Goal: Find specific page/section: Find specific page/section

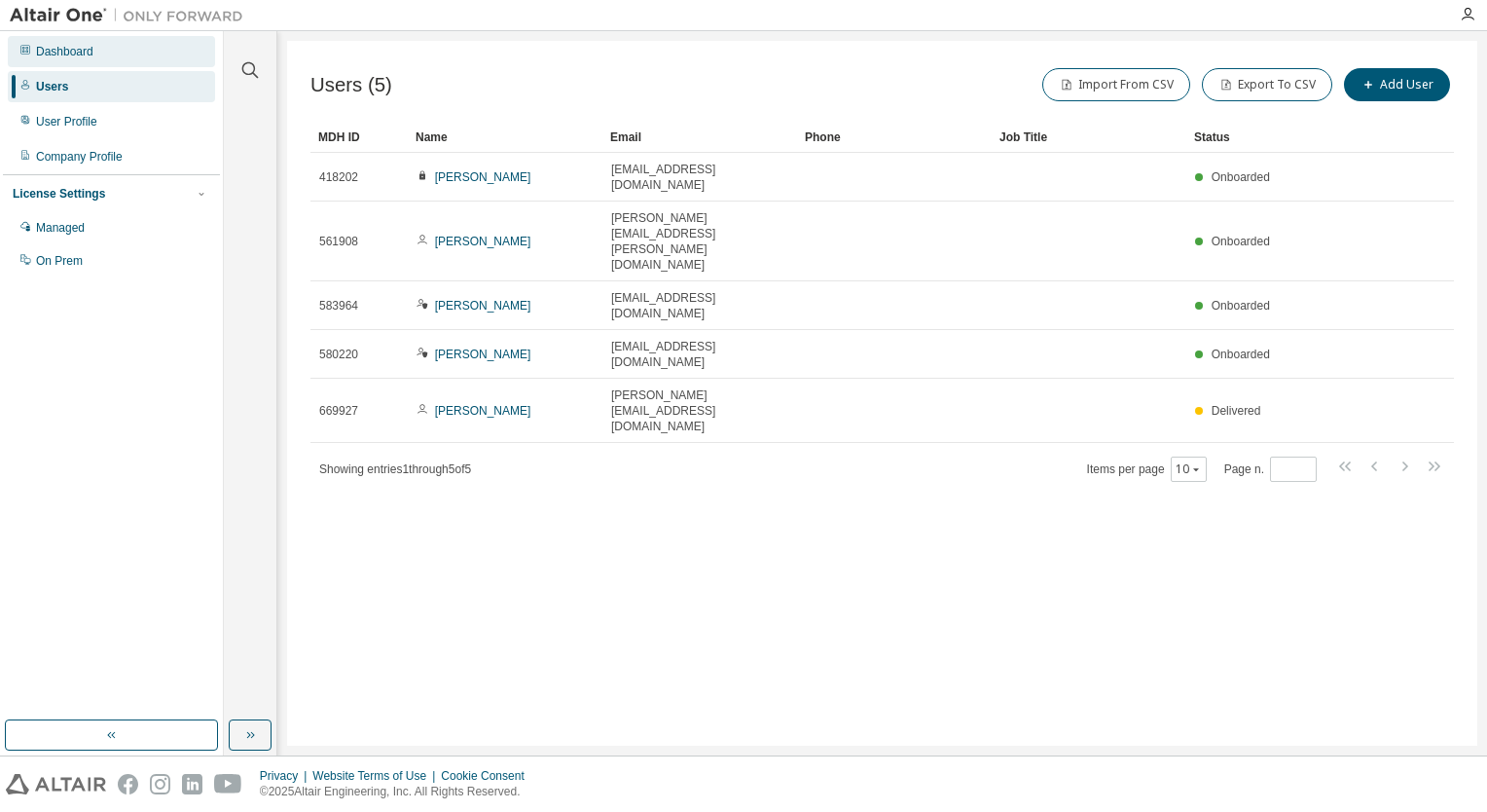
click at [53, 44] on div "Dashboard" at bounding box center [64, 51] width 57 height 16
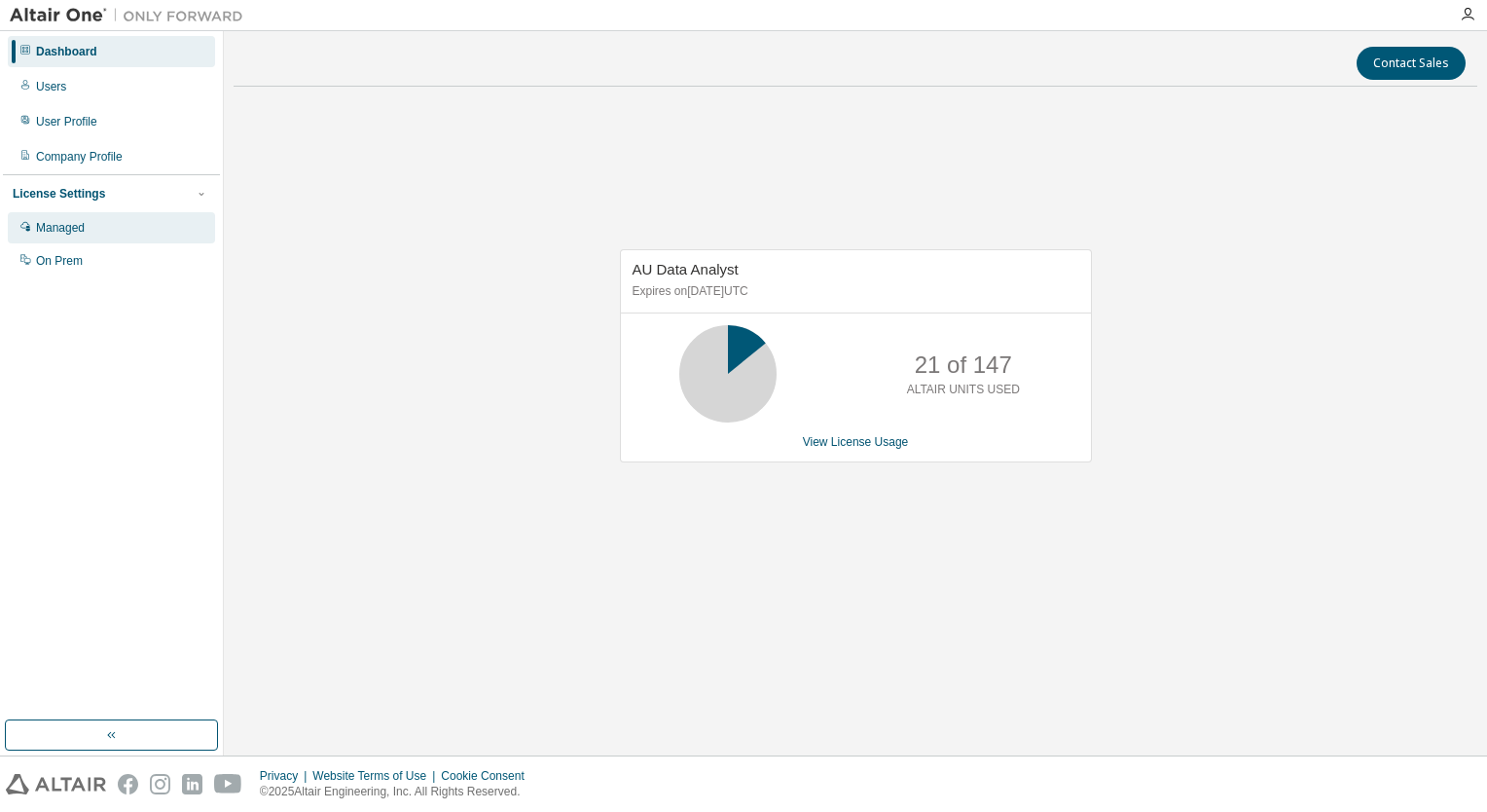
click at [121, 243] on div "Managed" at bounding box center [112, 228] width 207 height 32
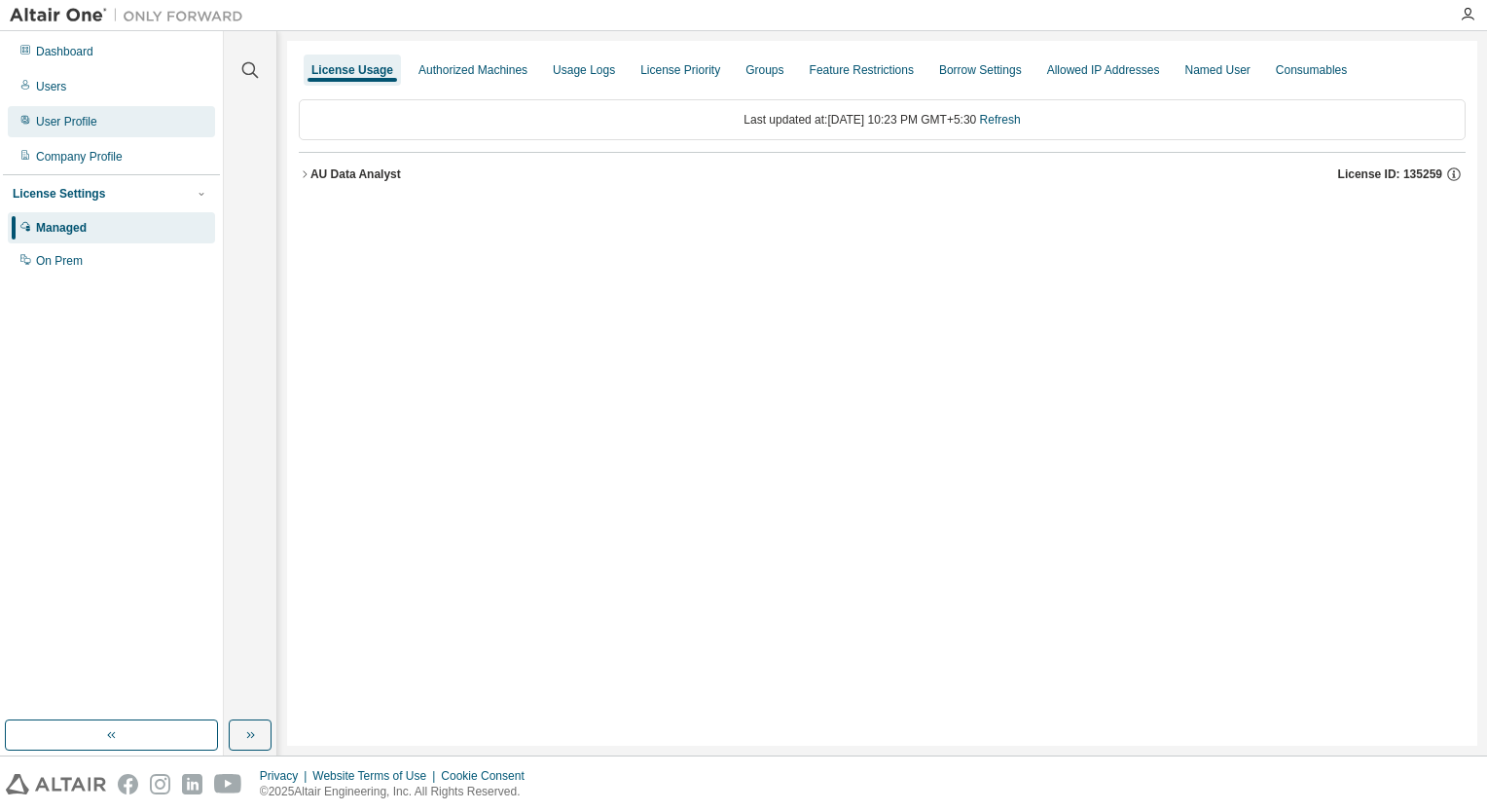
click at [58, 115] on div "User Profile" at bounding box center [66, 121] width 61 height 16
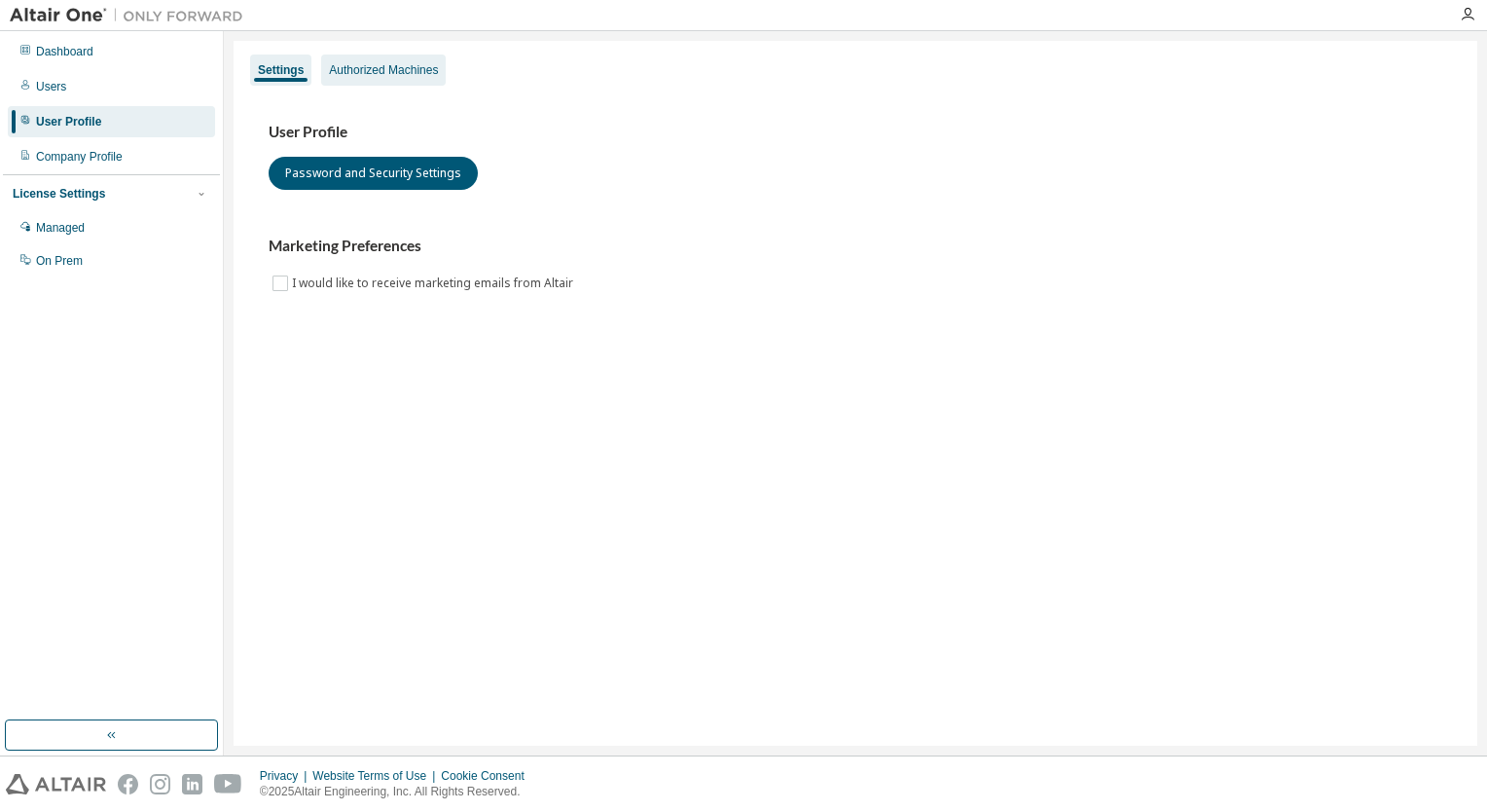
click at [405, 65] on div "Authorized Machines" at bounding box center [383, 70] width 109 height 16
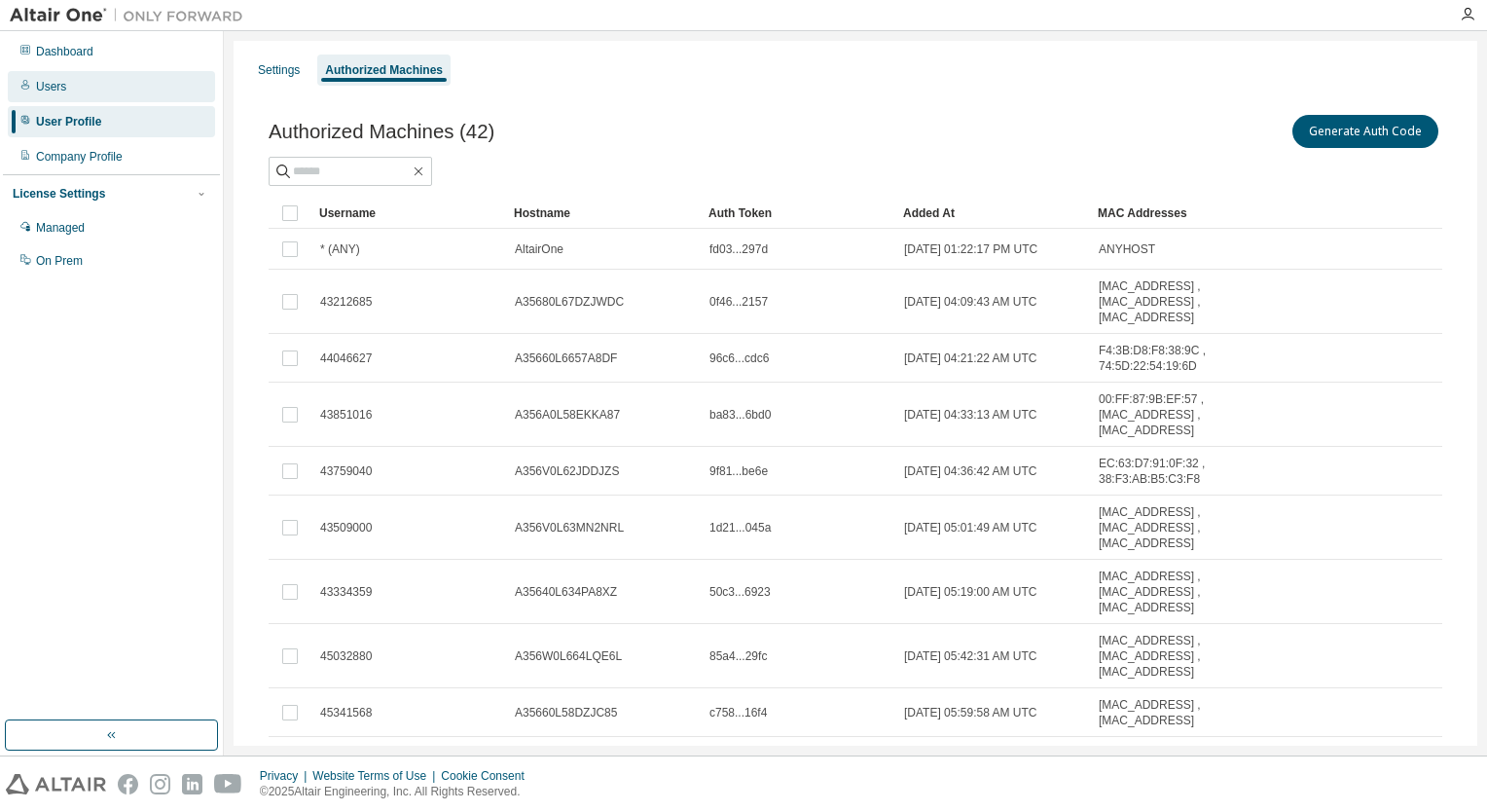
click at [60, 86] on div "Users" at bounding box center [50, 87] width 31 height 16
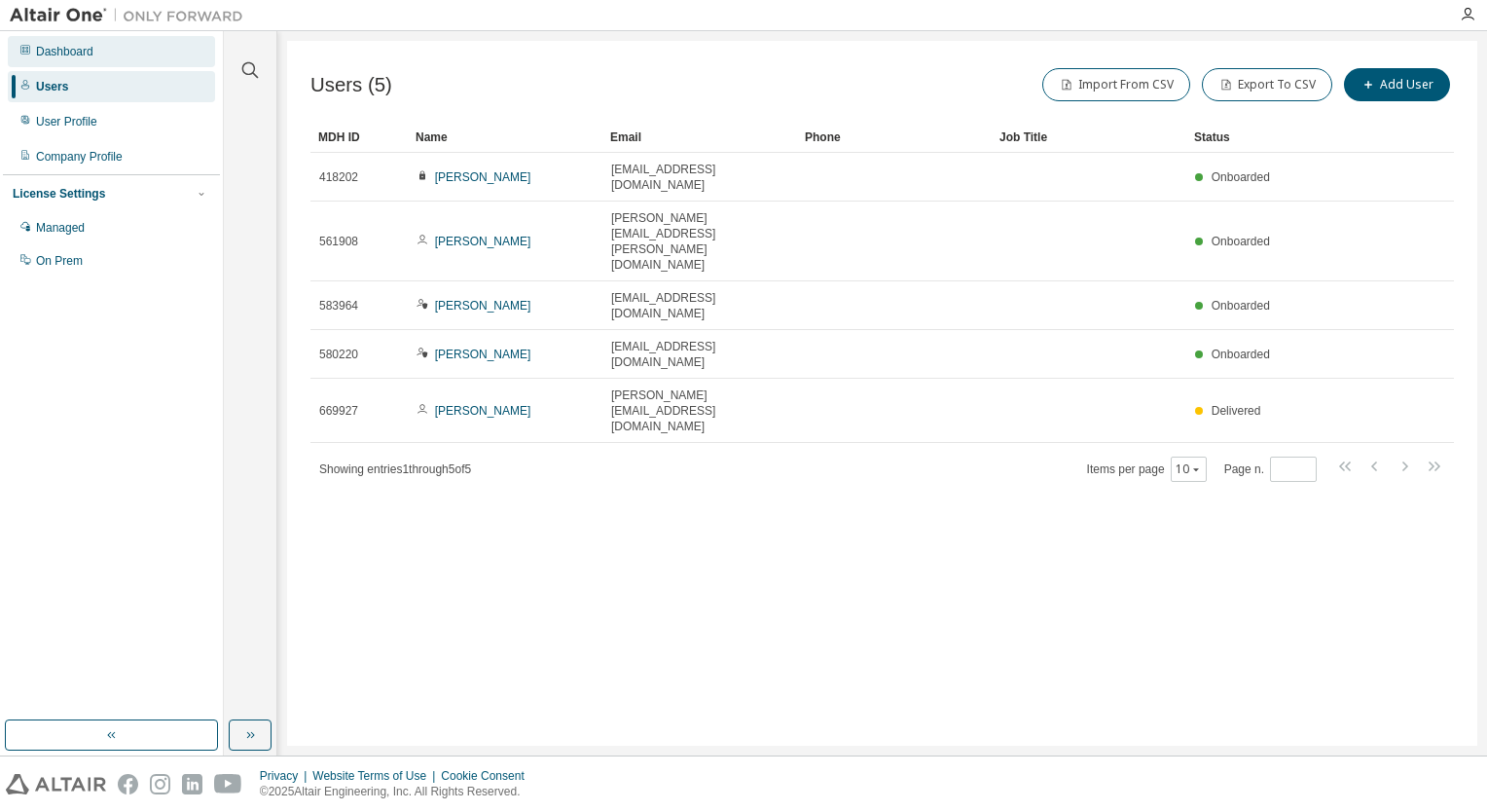
click at [59, 52] on div "Dashboard" at bounding box center [64, 51] width 57 height 16
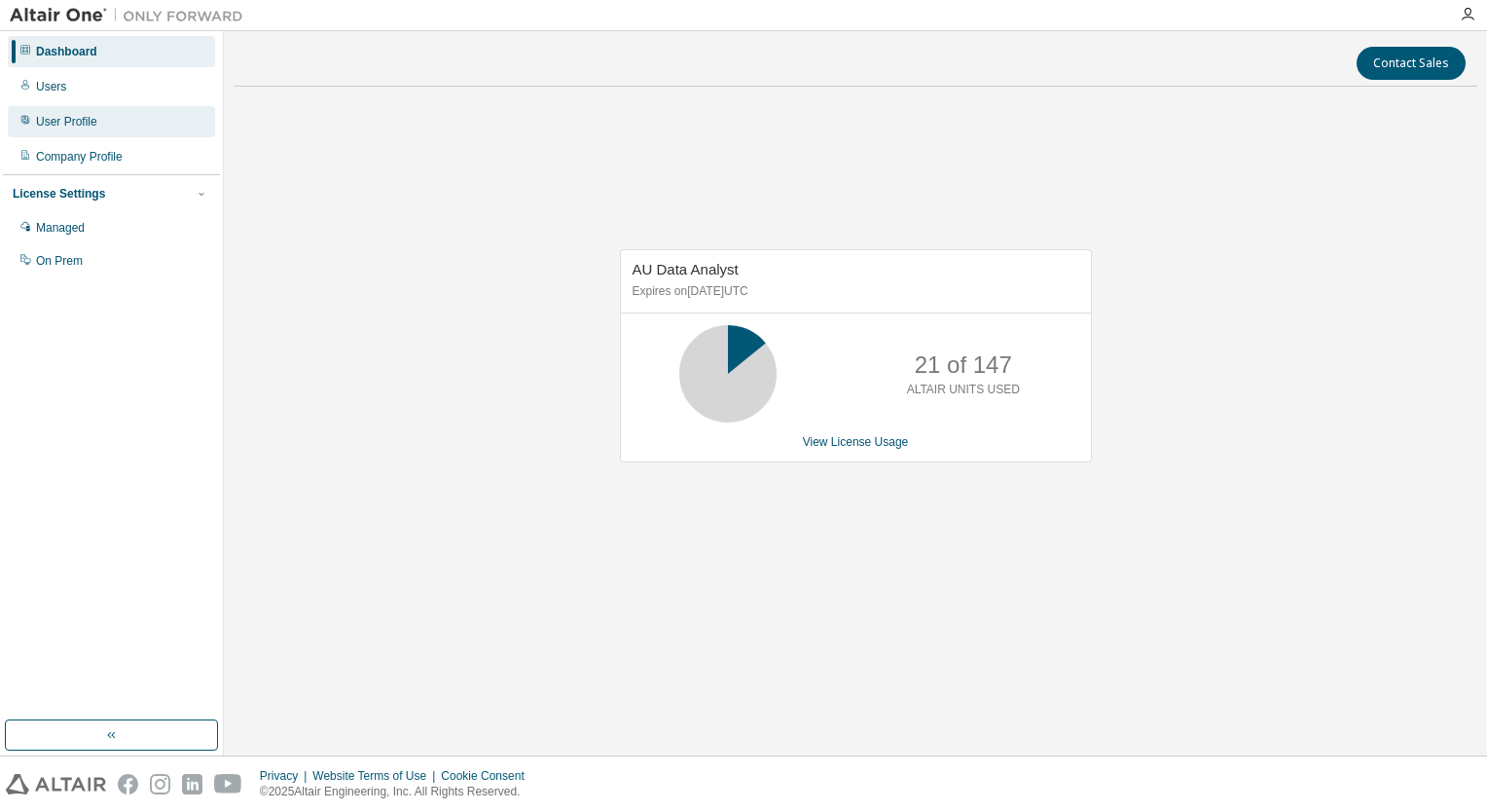
click at [93, 128] on div "User Profile" at bounding box center [66, 121] width 61 height 16
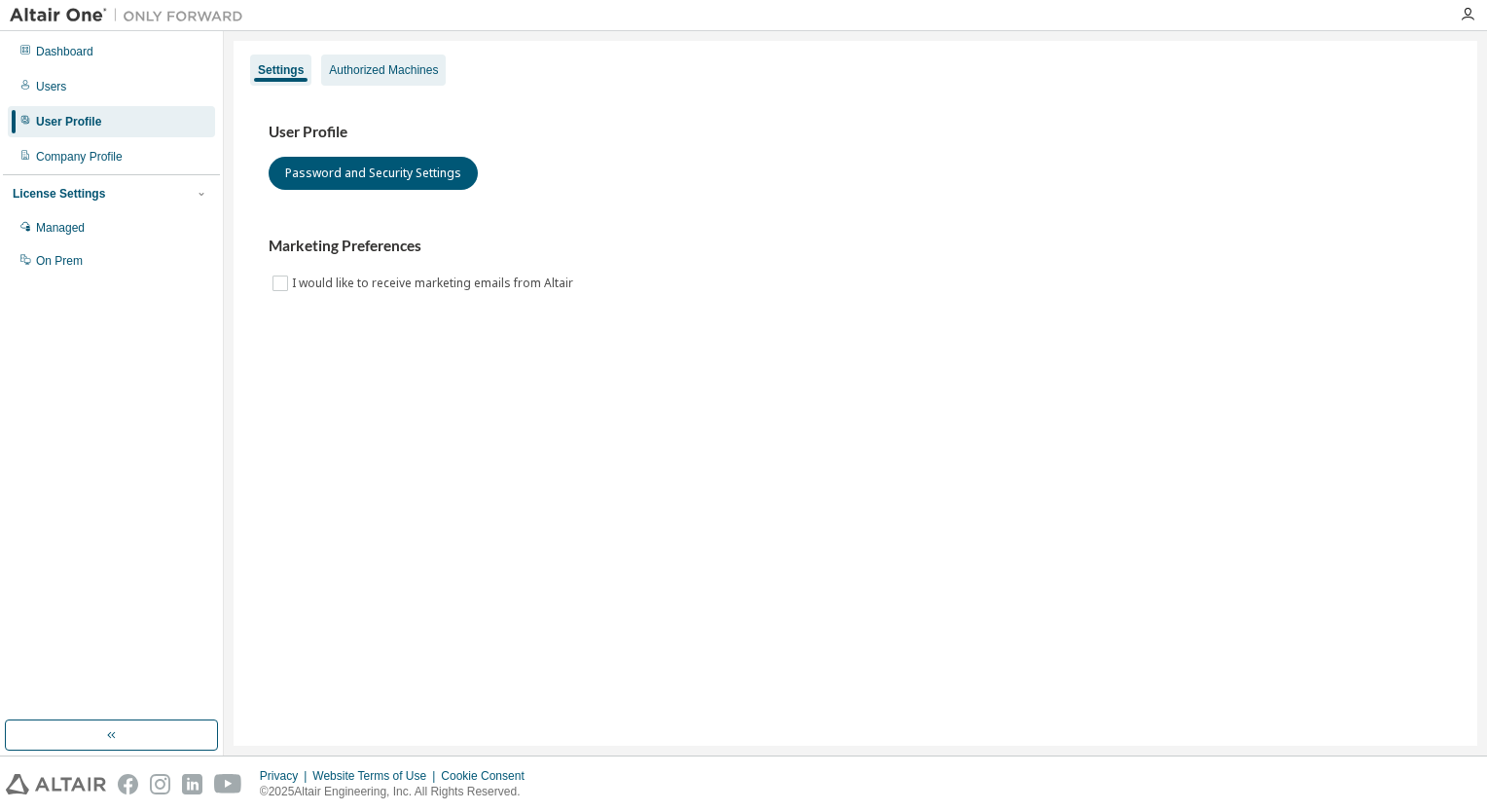
click at [414, 72] on div "Authorized Machines" at bounding box center [383, 70] width 109 height 16
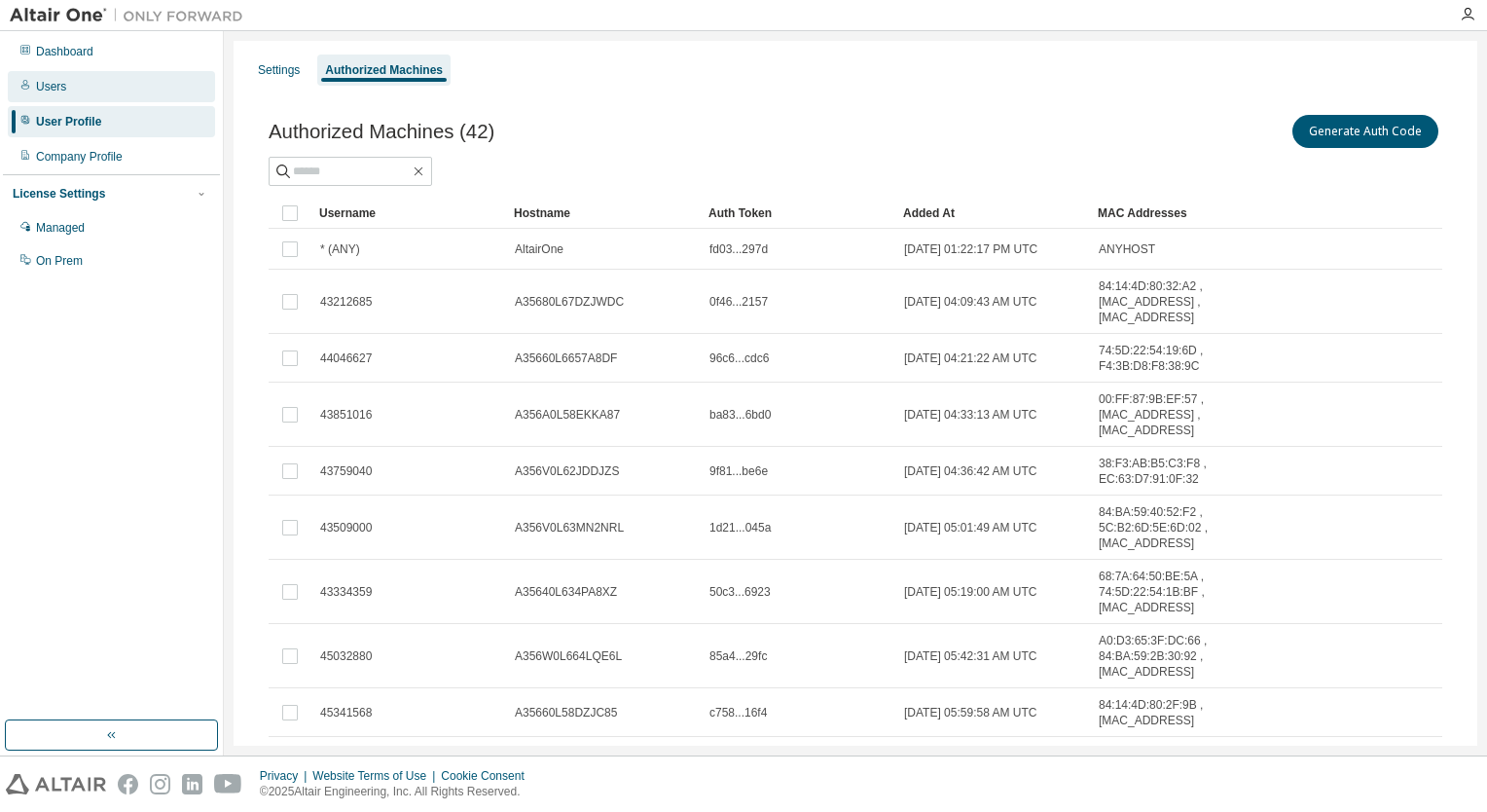
click at [81, 93] on div "Users" at bounding box center [112, 87] width 207 height 32
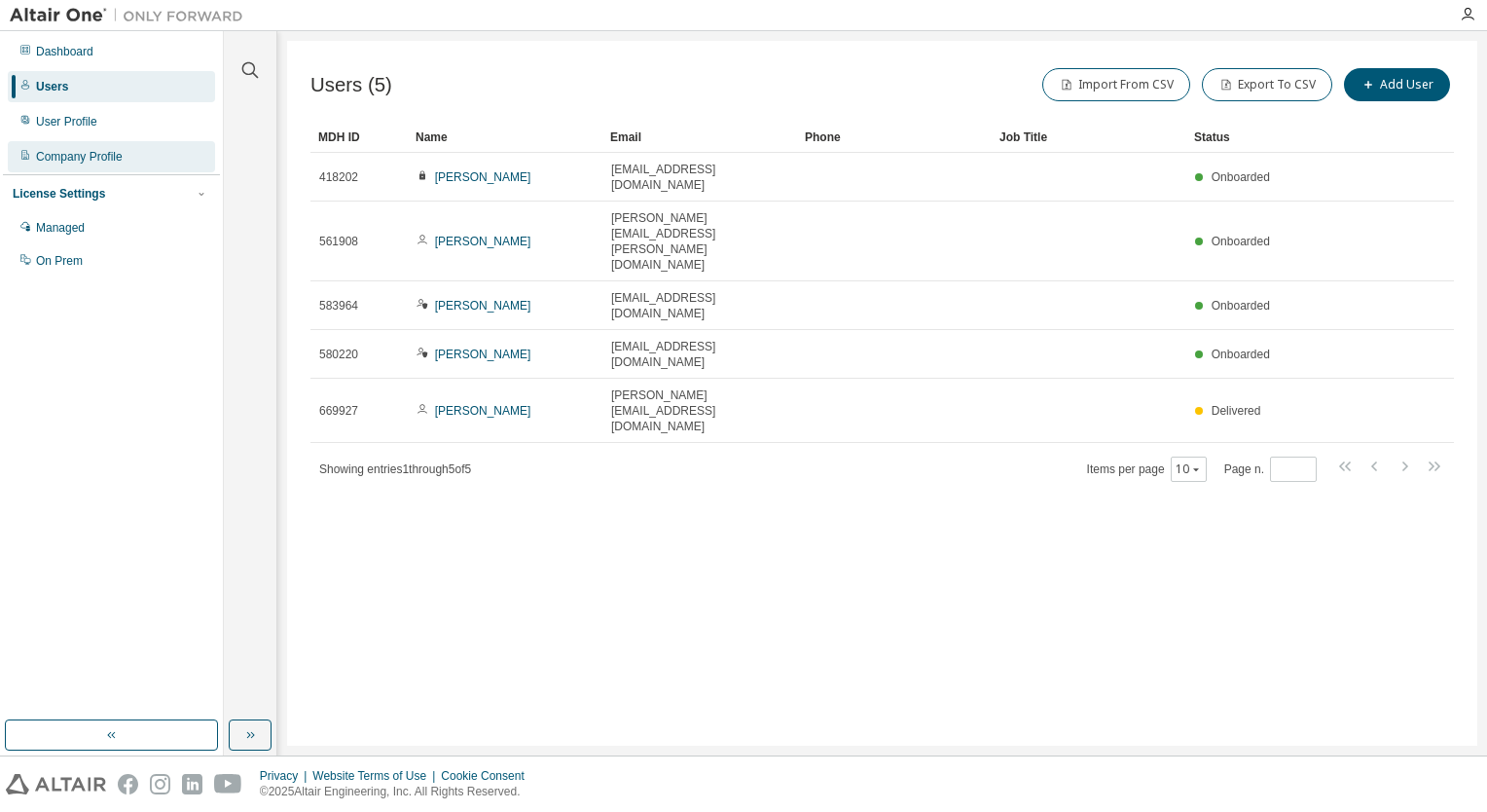
click at [78, 156] on div "Company Profile" at bounding box center [79, 157] width 87 height 16
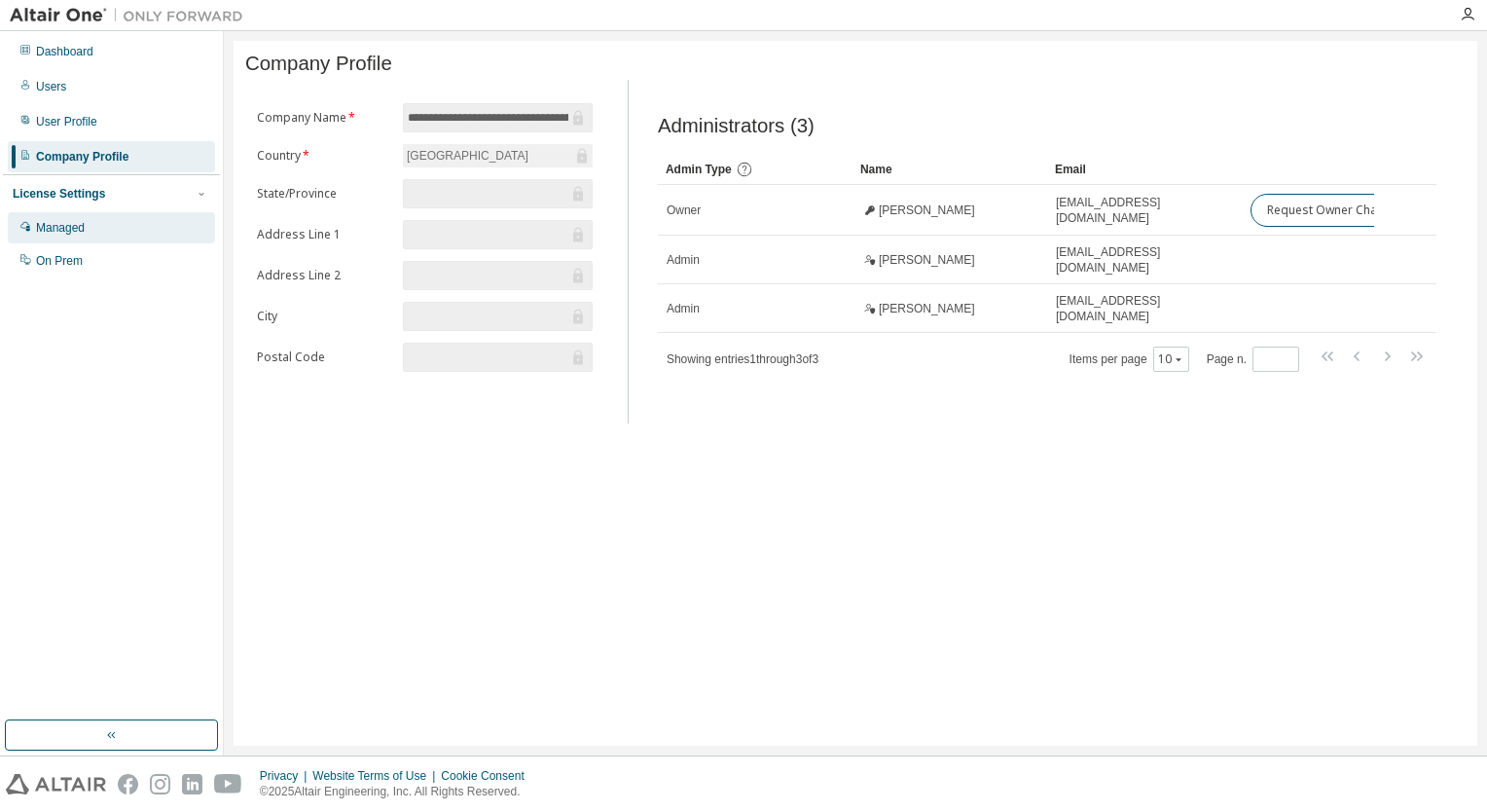
click at [36, 230] on div "Managed" at bounding box center [112, 228] width 207 height 32
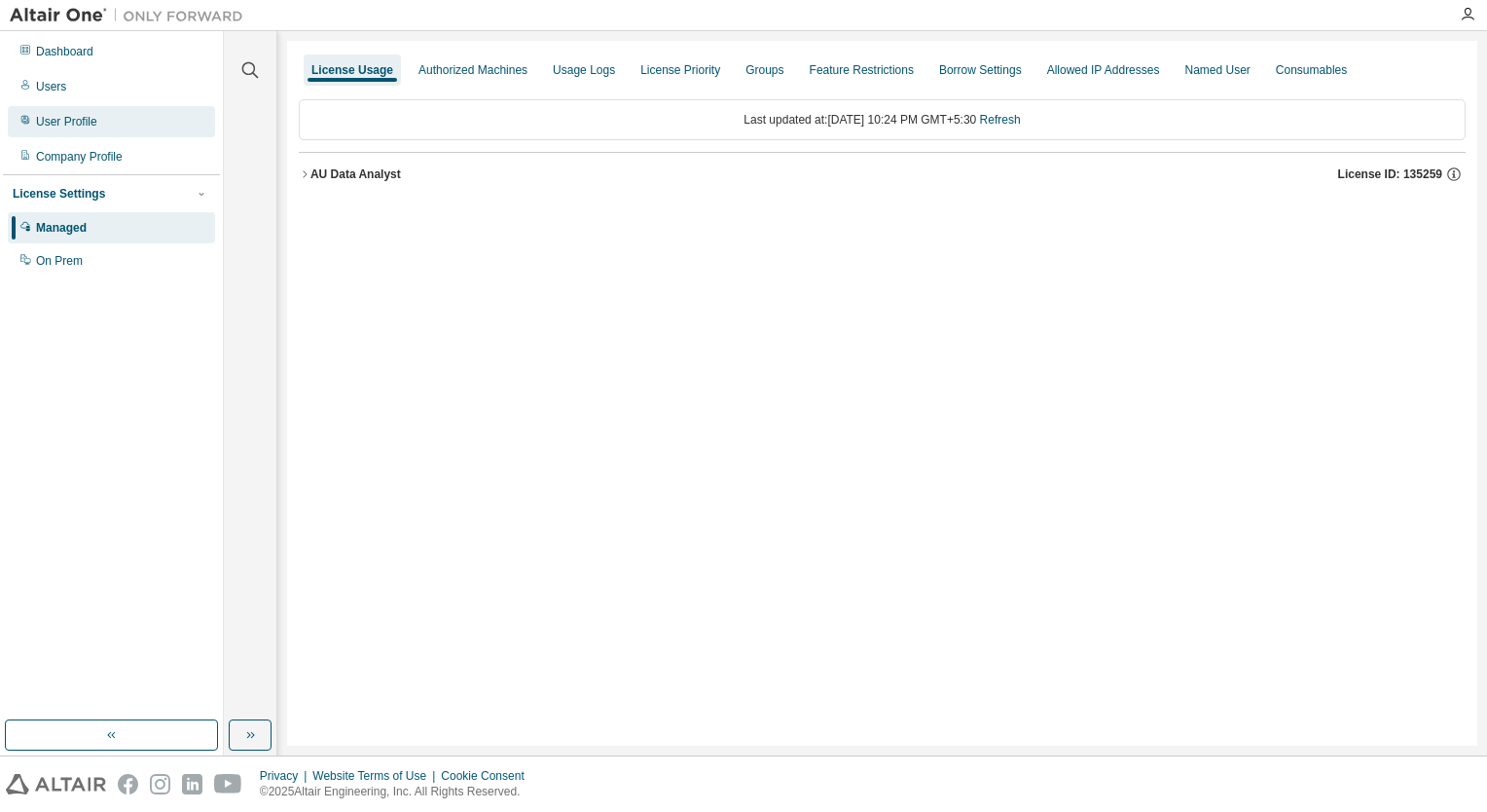
click at [56, 111] on div "User Profile" at bounding box center [112, 122] width 207 height 32
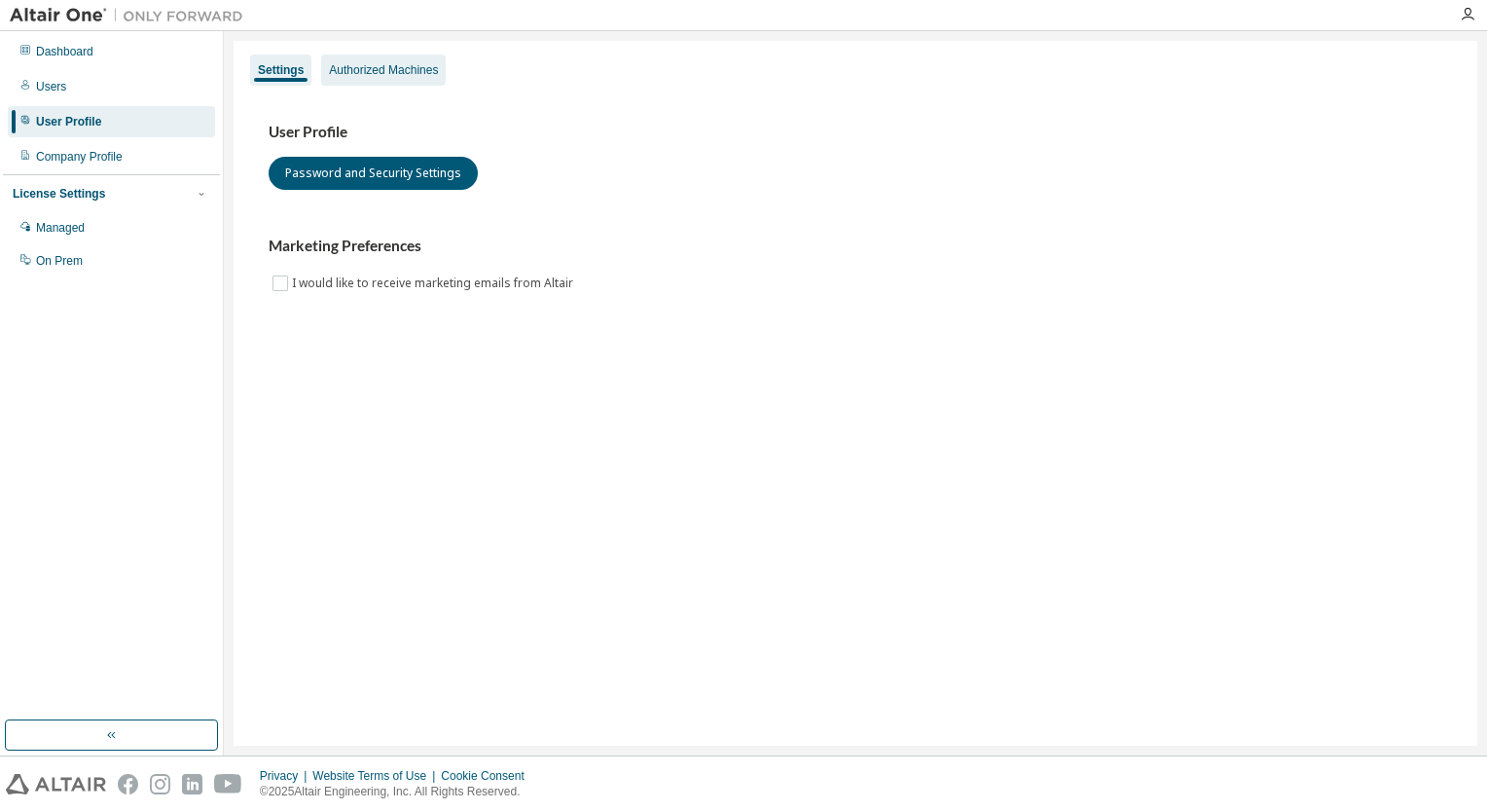
click at [353, 70] on div "Authorized Machines" at bounding box center [383, 70] width 109 height 16
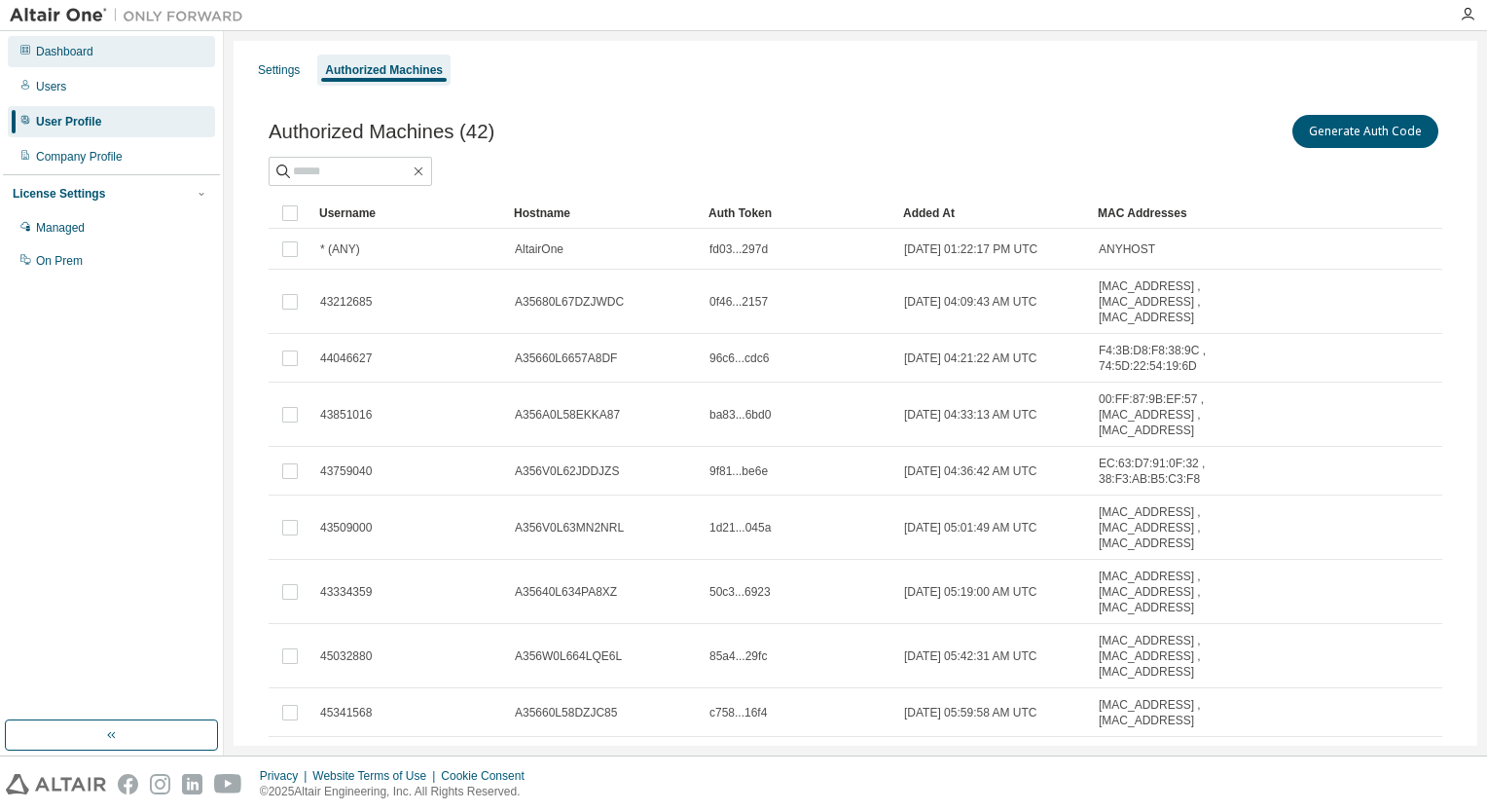
click at [82, 54] on div "Dashboard" at bounding box center [64, 51] width 57 height 16
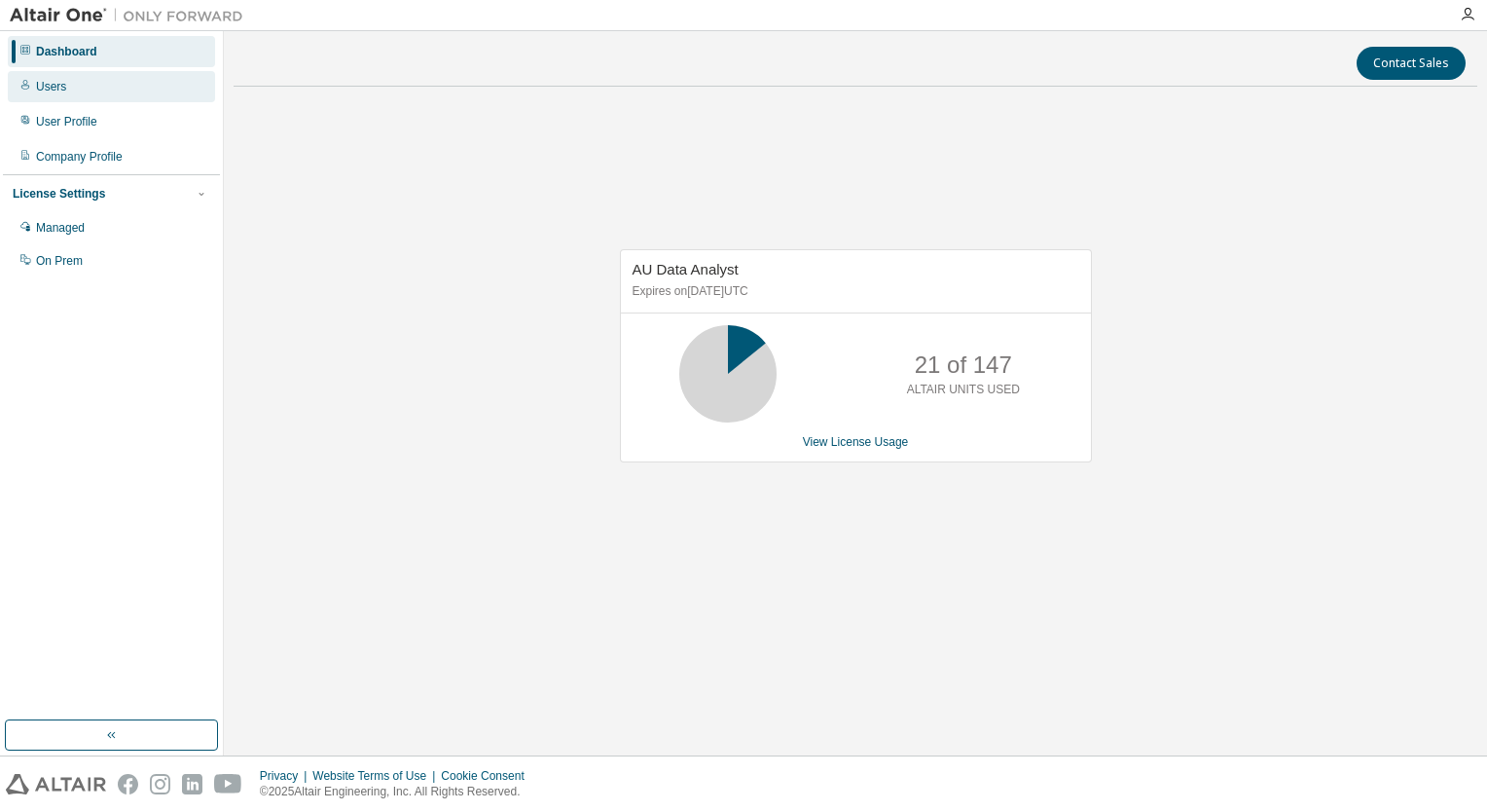
click at [54, 79] on div "Users" at bounding box center [50, 87] width 31 height 16
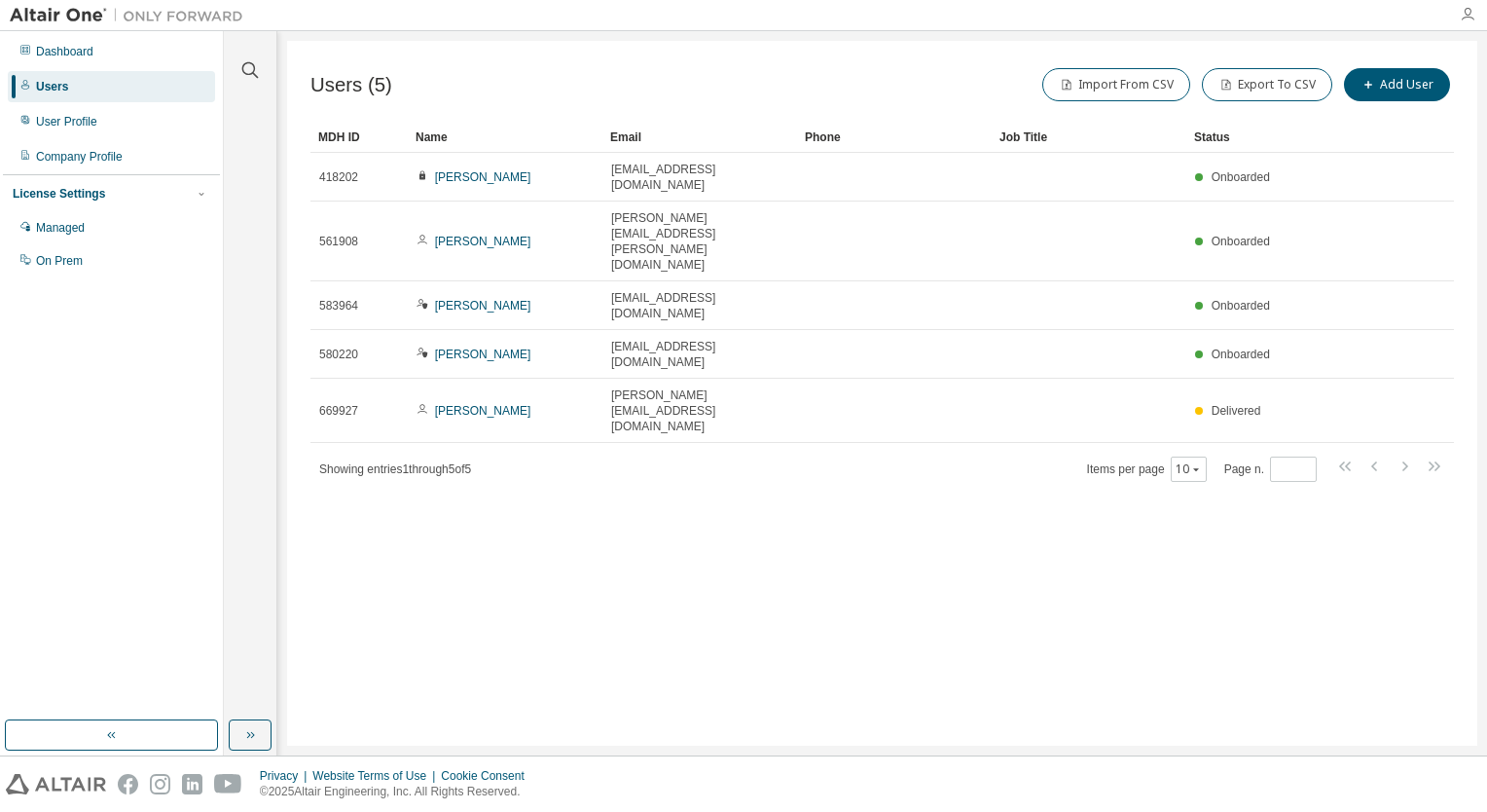
click at [1468, 18] on icon "button" at bounding box center [1467, 15] width 16 height 16
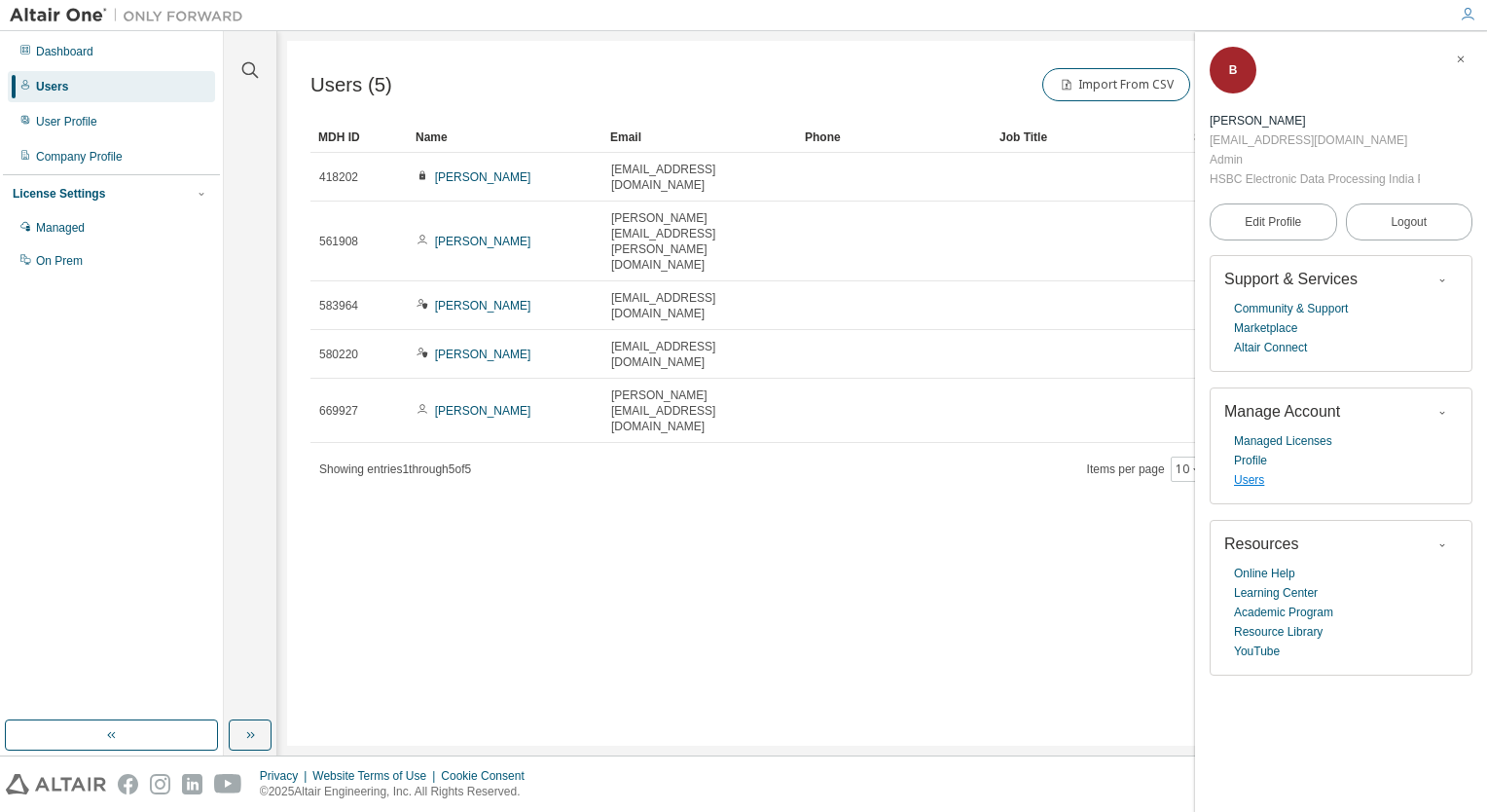
click at [1242, 482] on link "Users" at bounding box center [1249, 480] width 31 height 20
click at [82, 111] on div "User Profile" at bounding box center [112, 122] width 207 height 32
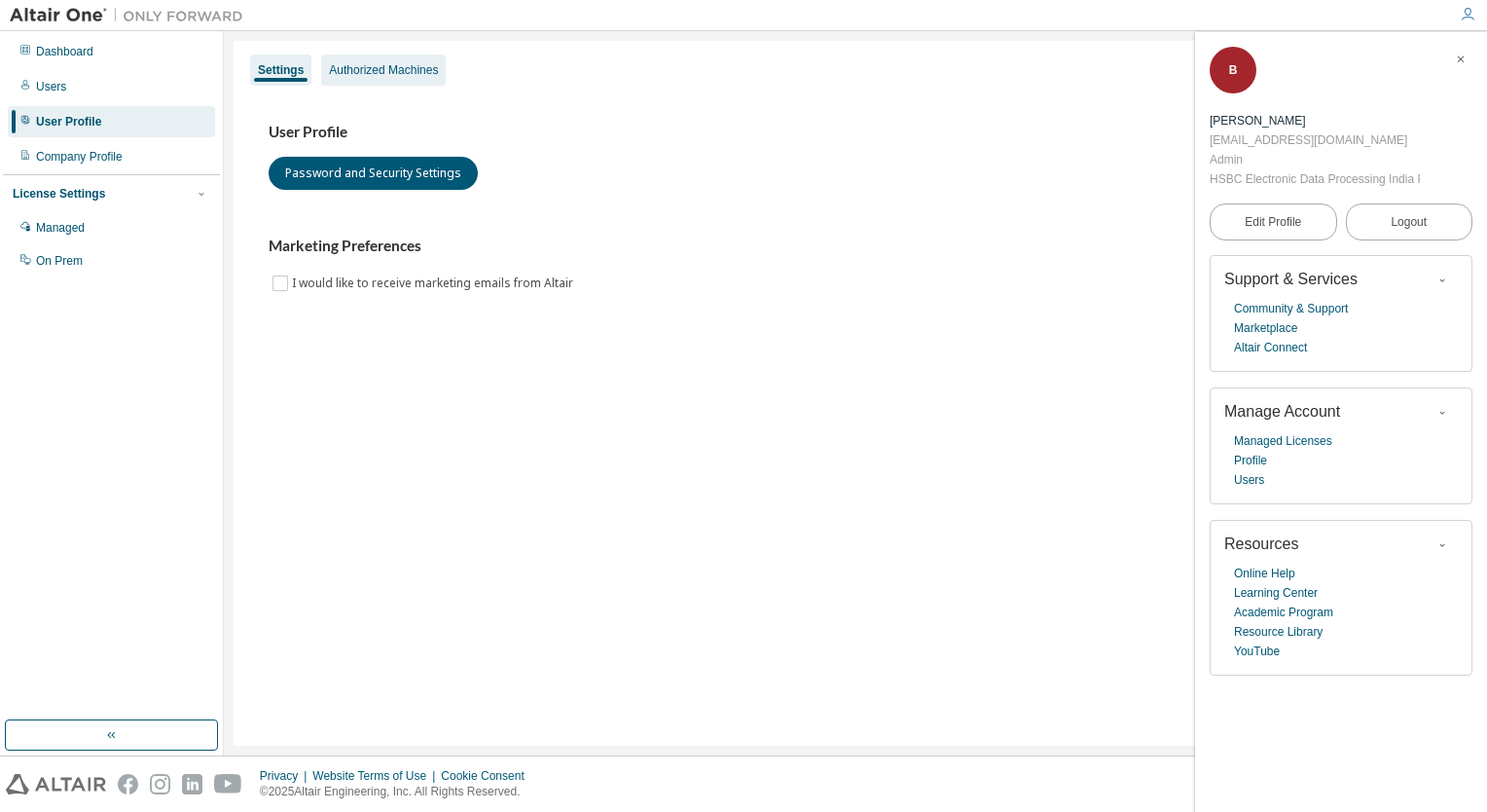
click at [432, 57] on div "Authorized Machines" at bounding box center [383, 70] width 124 height 32
